Goal: Transaction & Acquisition: Purchase product/service

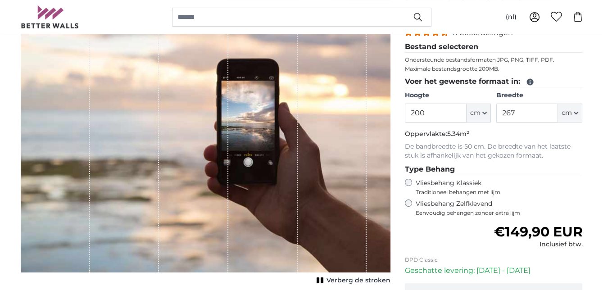
scroll to position [122, 0]
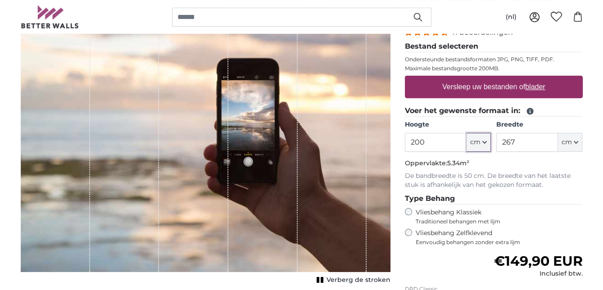
click at [476, 140] on span "cm" at bounding box center [475, 142] width 10 height 9
click at [478, 167] on link "Centimeter (cm)" at bounding box center [478, 165] width 79 height 16
click at [435, 134] on input "200" at bounding box center [436, 142] width 62 height 19
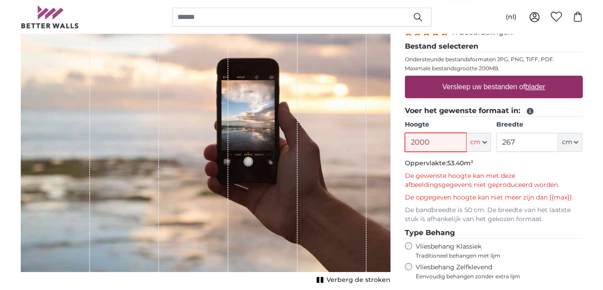
type input "2000"
click at [519, 140] on input "267" at bounding box center [527, 142] width 62 height 19
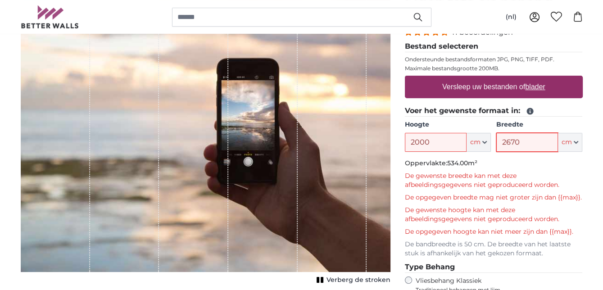
type input "2670"
